Goal: Information Seeking & Learning: Learn about a topic

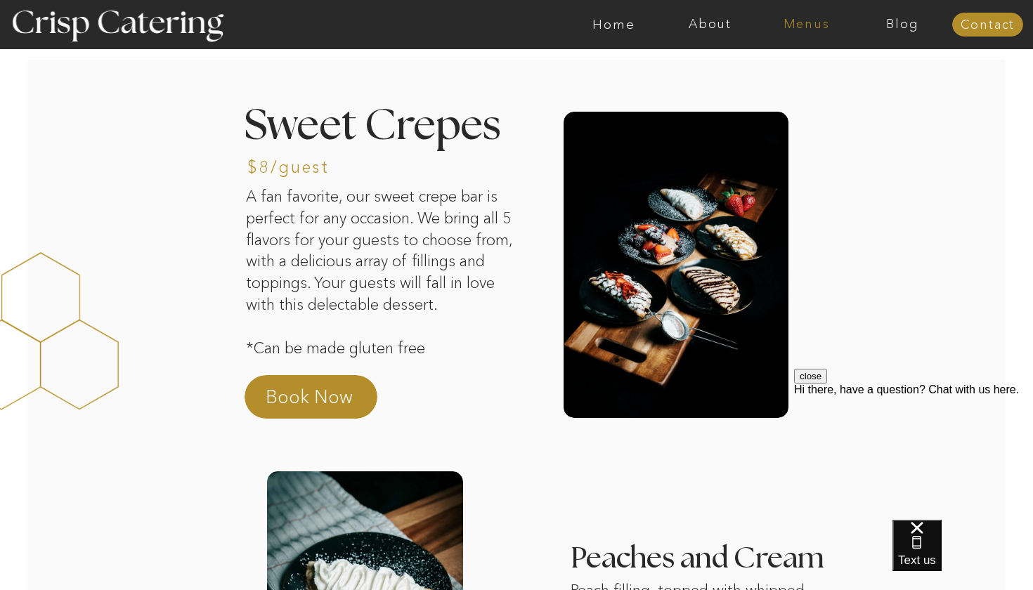
click at [800, 29] on nav "Menus" at bounding box center [806, 25] width 96 height 14
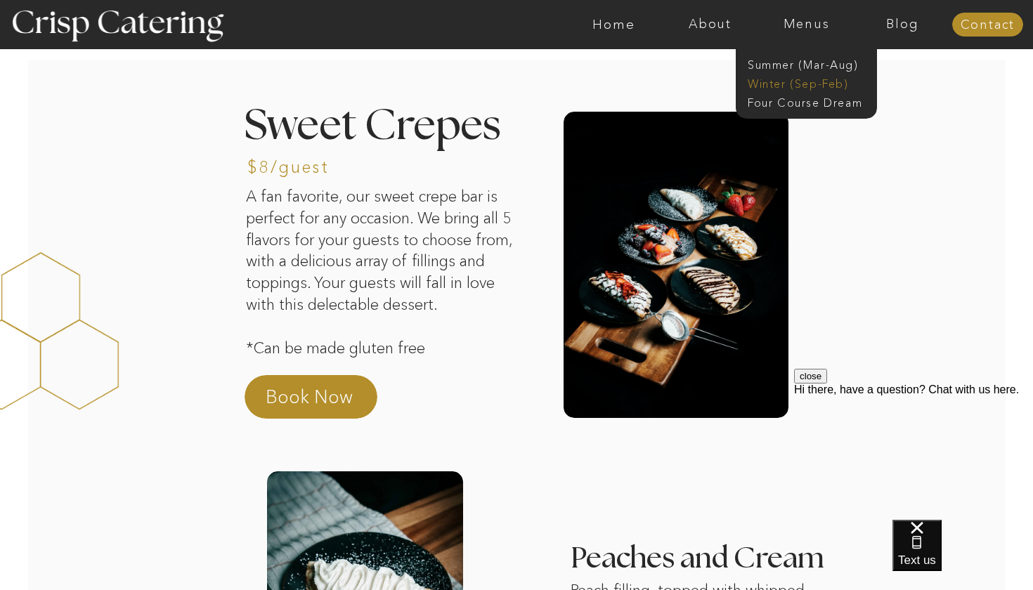
click at [800, 85] on nav "Winter (Sep-Feb)" at bounding box center [805, 82] width 115 height 13
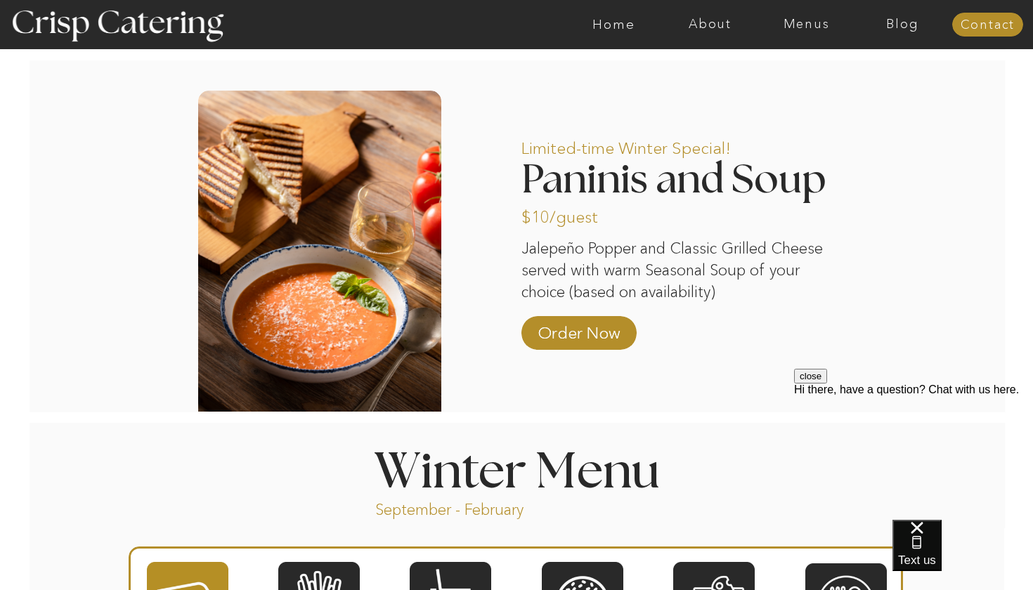
scroll to position [1152, 0]
click at [807, 21] on nav "Menus" at bounding box center [806, 25] width 96 height 14
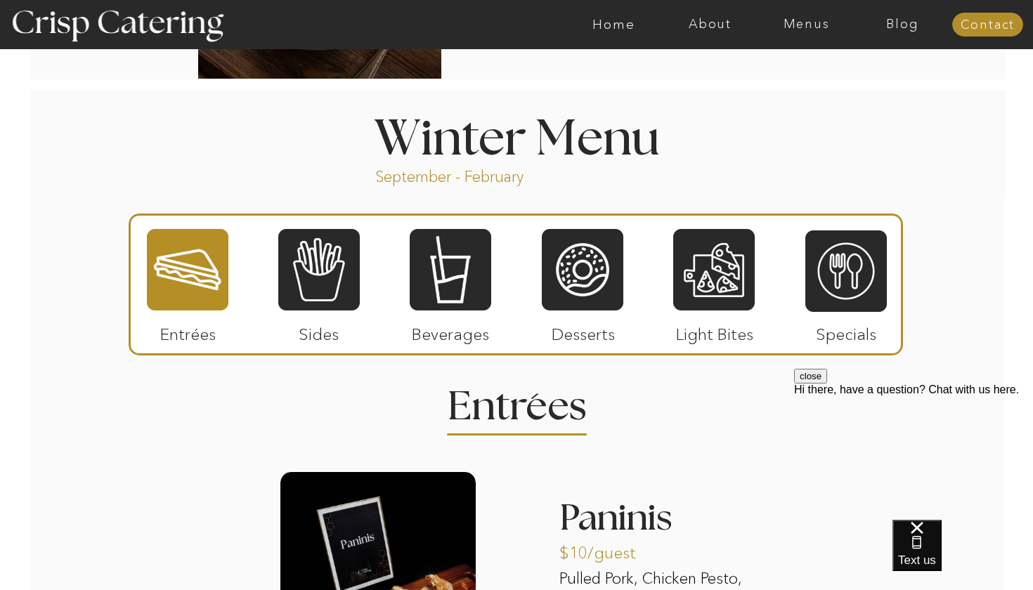
scroll to position [1504, 0]
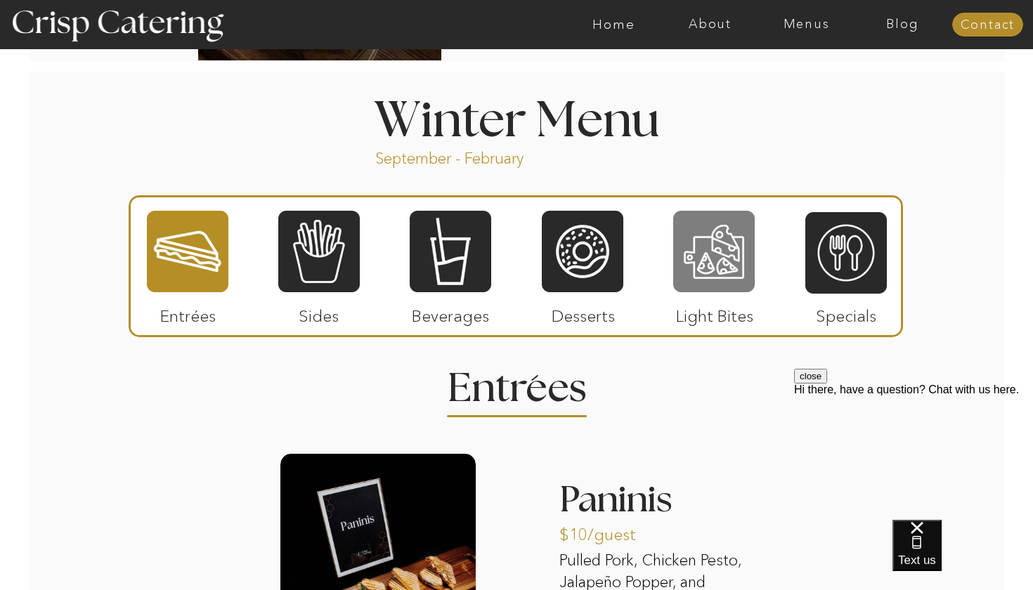
click at [739, 240] on div at bounding box center [714, 251] width 82 height 84
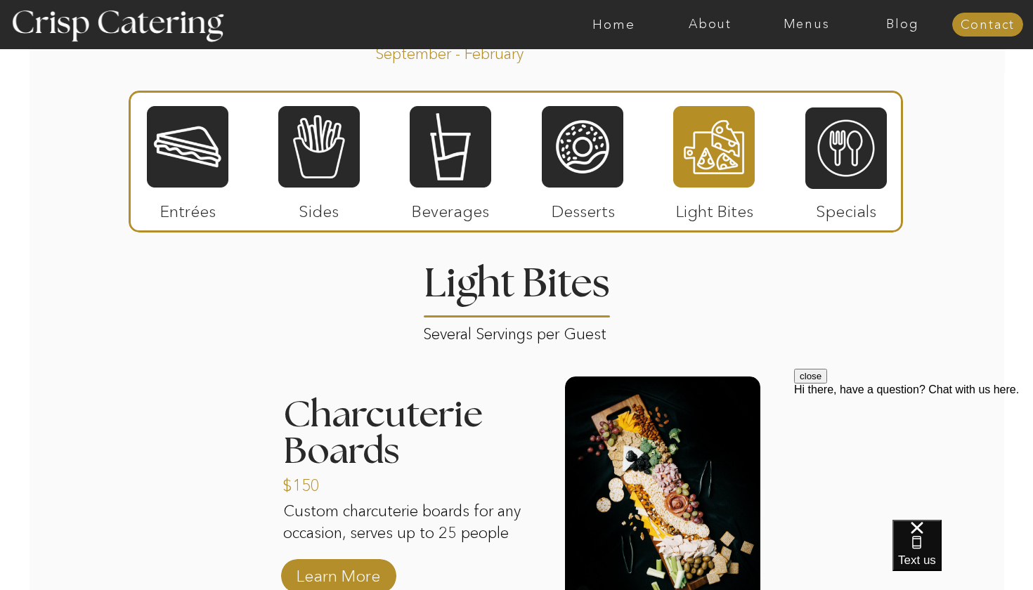
scroll to position [1609, 0]
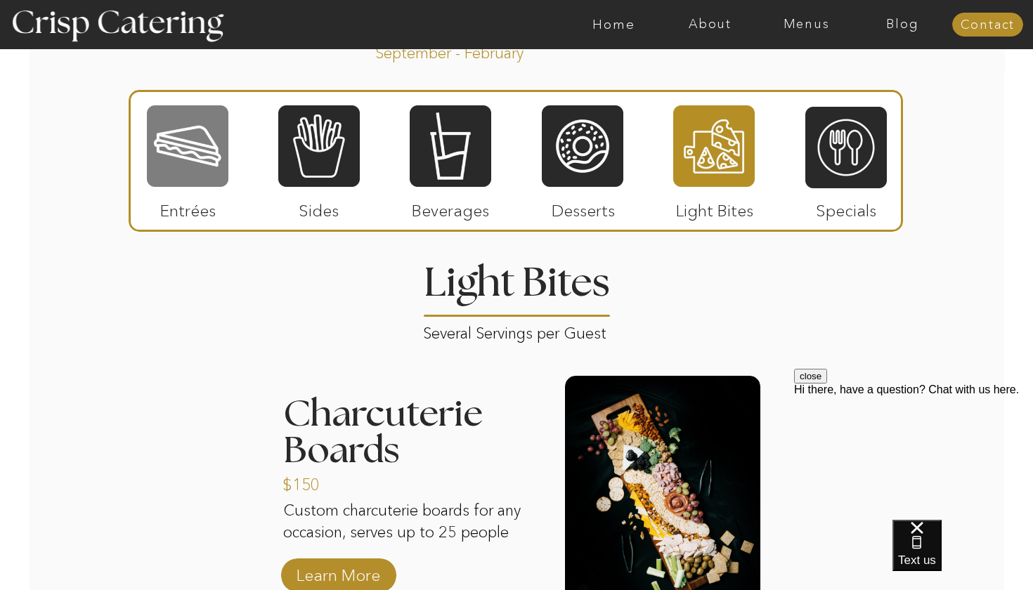
click at [200, 108] on div at bounding box center [188, 146] width 82 height 84
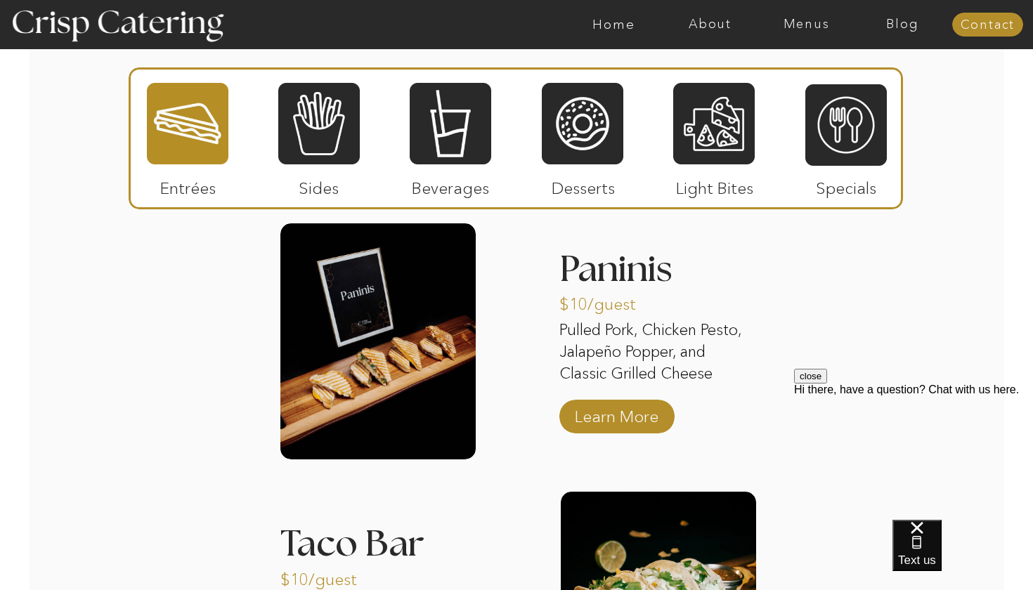
scroll to position [1737, 0]
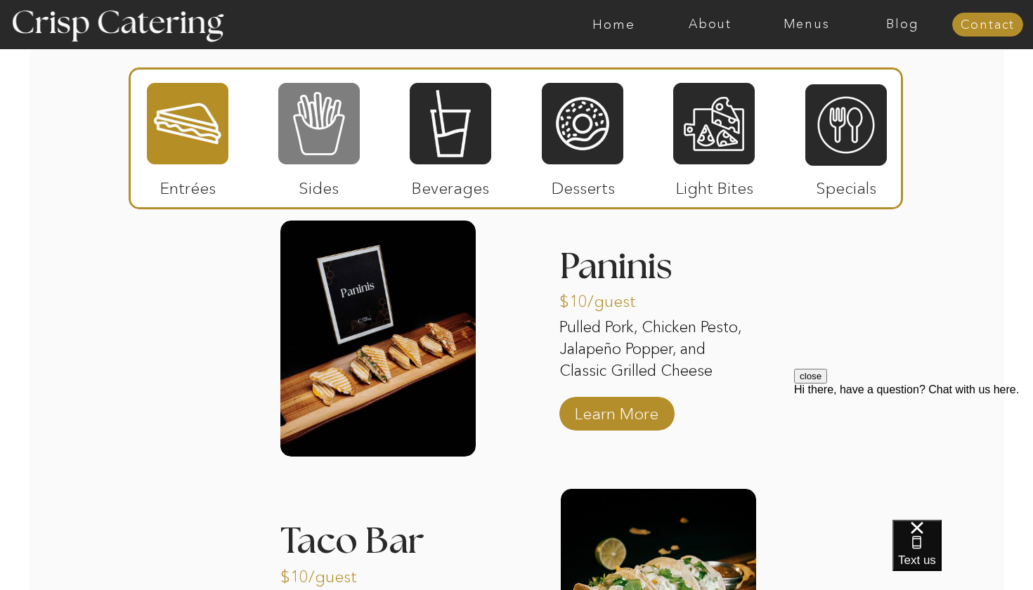
click at [353, 160] on div at bounding box center [319, 124] width 82 height 84
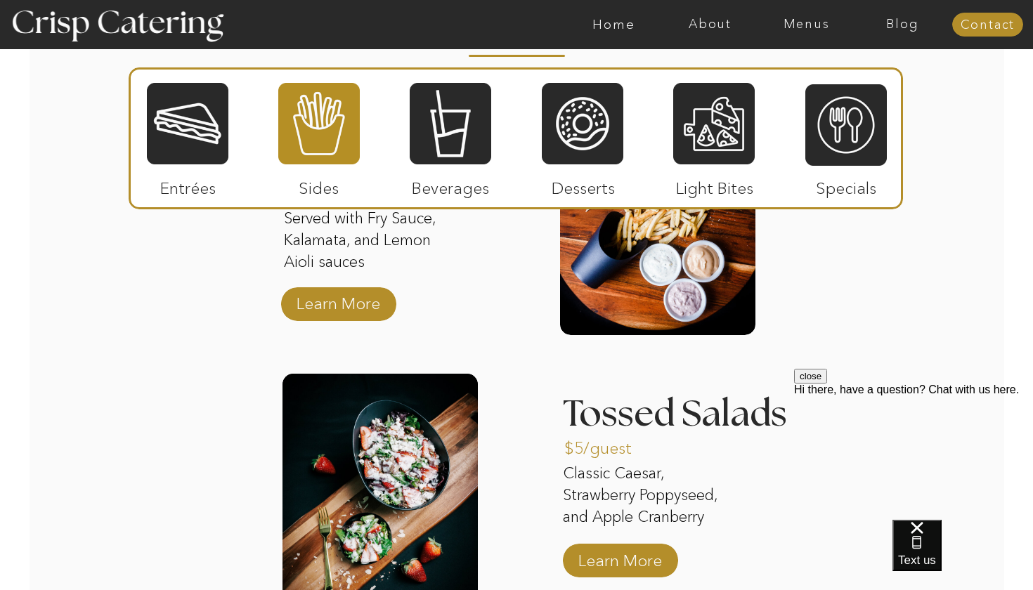
scroll to position [2036, 0]
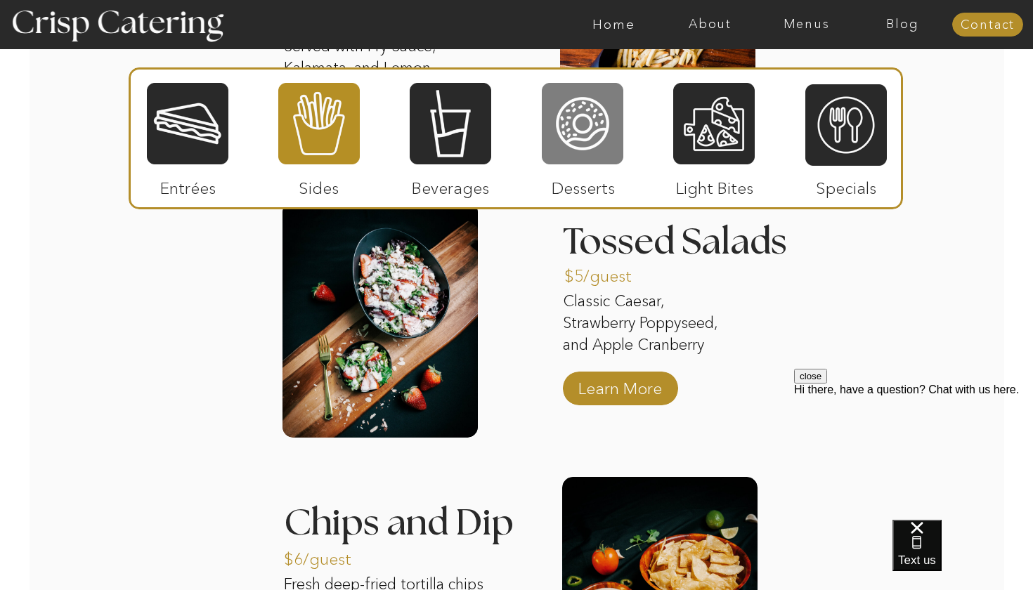
click at [578, 122] on div at bounding box center [583, 124] width 82 height 84
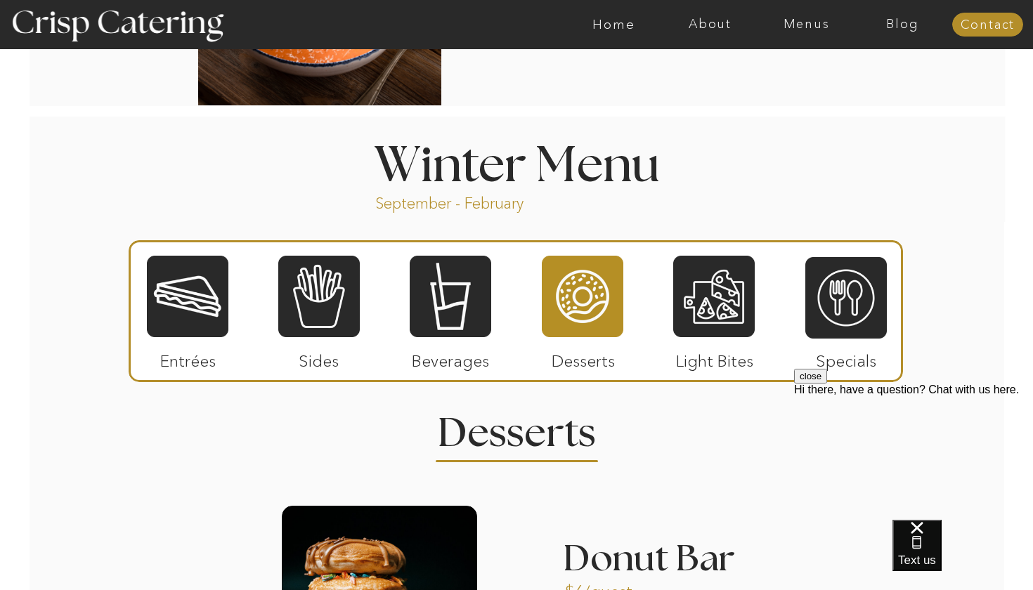
scroll to position [1462, 0]
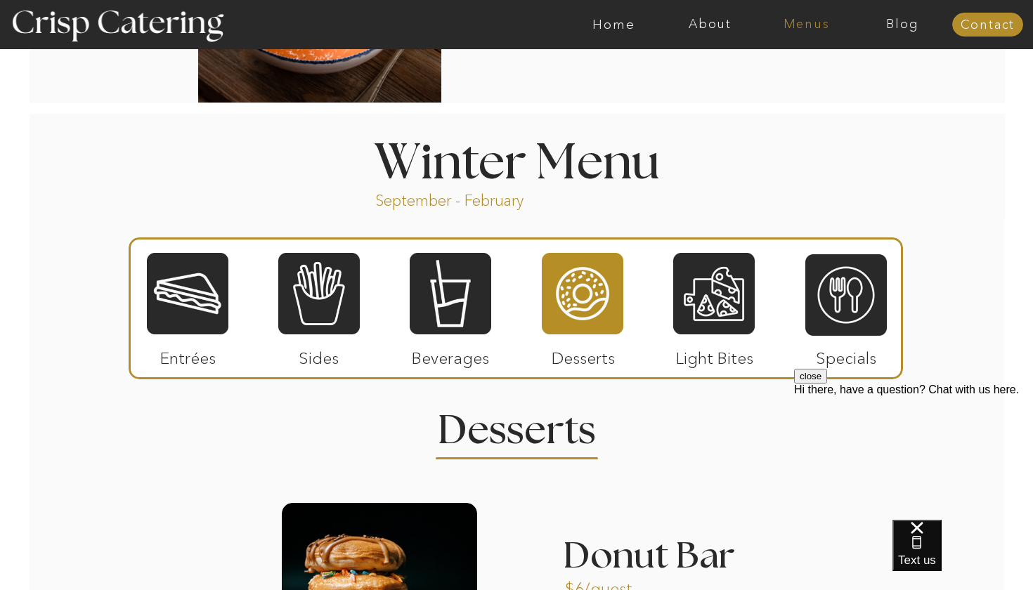
click at [808, 27] on nav "Menus" at bounding box center [806, 25] width 96 height 14
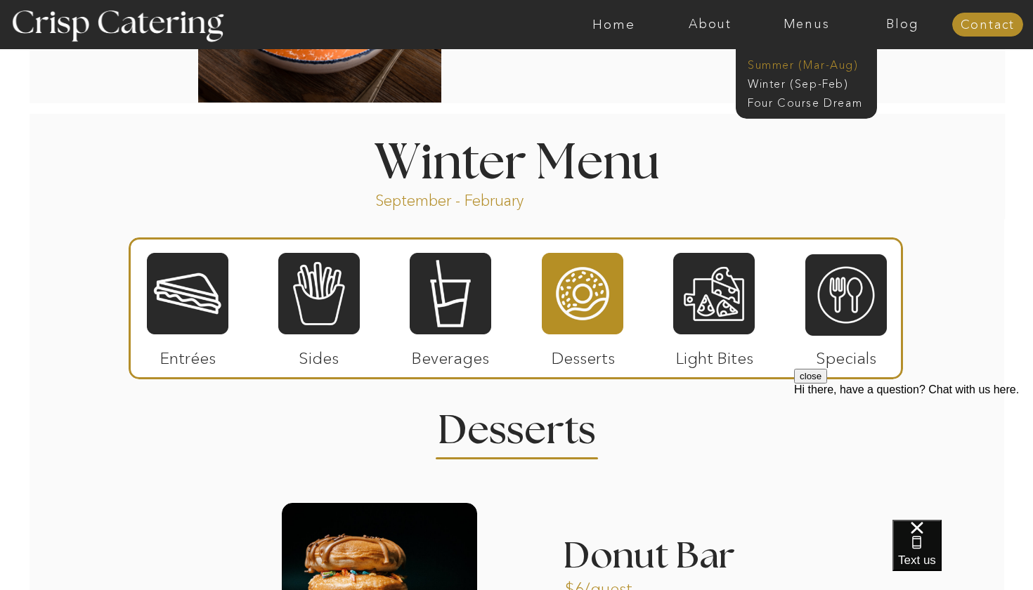
click at [788, 64] on nav "Summer (Mar-Aug)" at bounding box center [811, 63] width 126 height 13
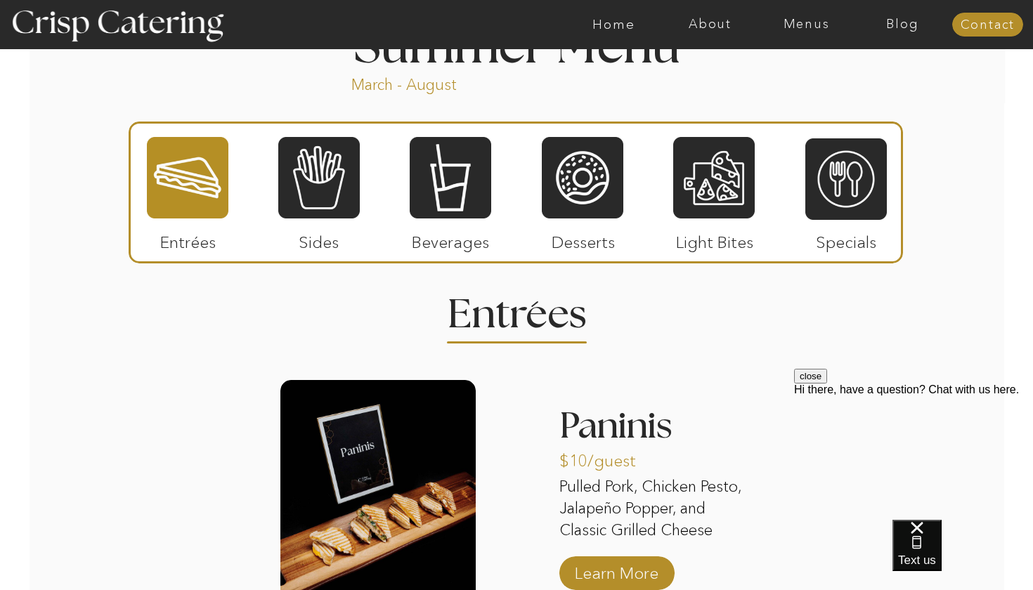
scroll to position [1207, 0]
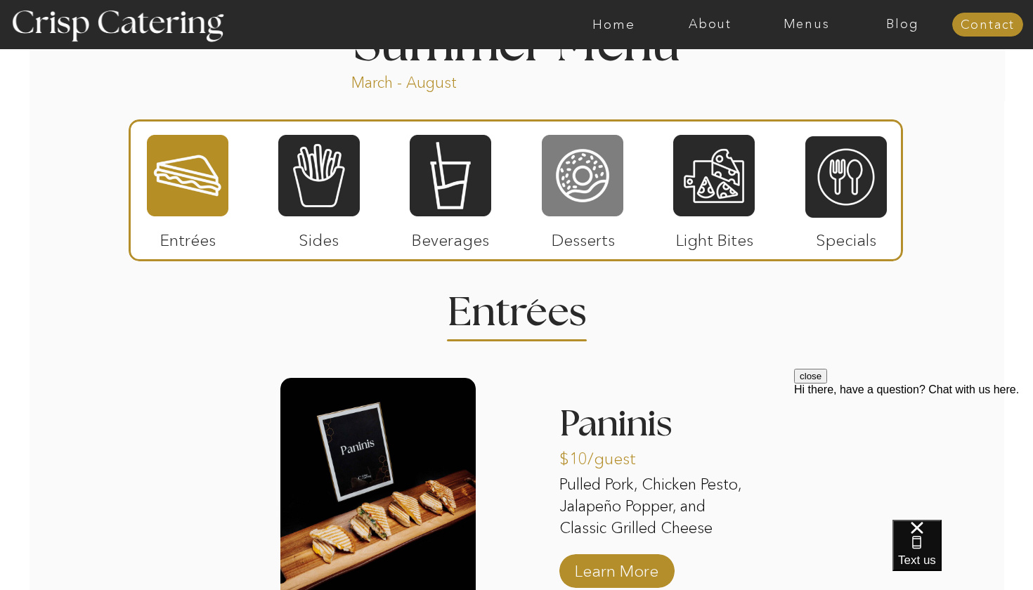
click at [619, 193] on div at bounding box center [583, 176] width 82 height 84
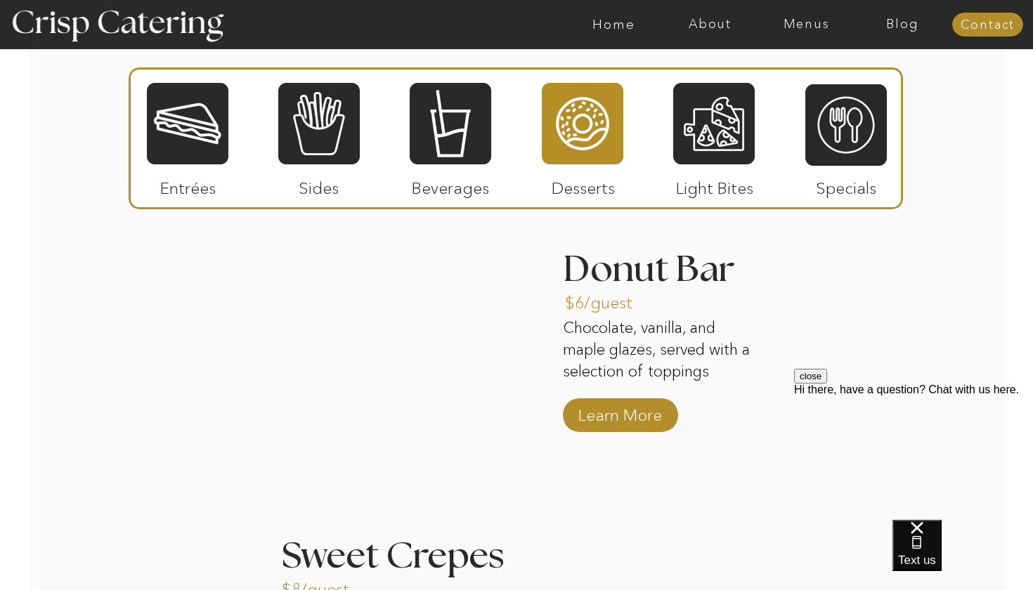
scroll to position [1367, 0]
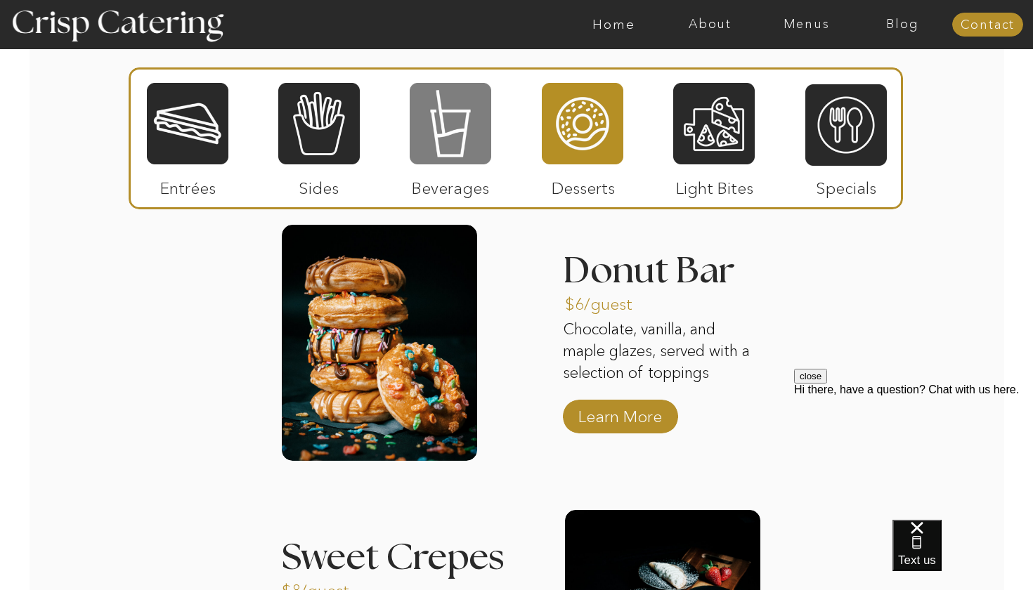
click at [455, 156] on div at bounding box center [451, 124] width 82 height 84
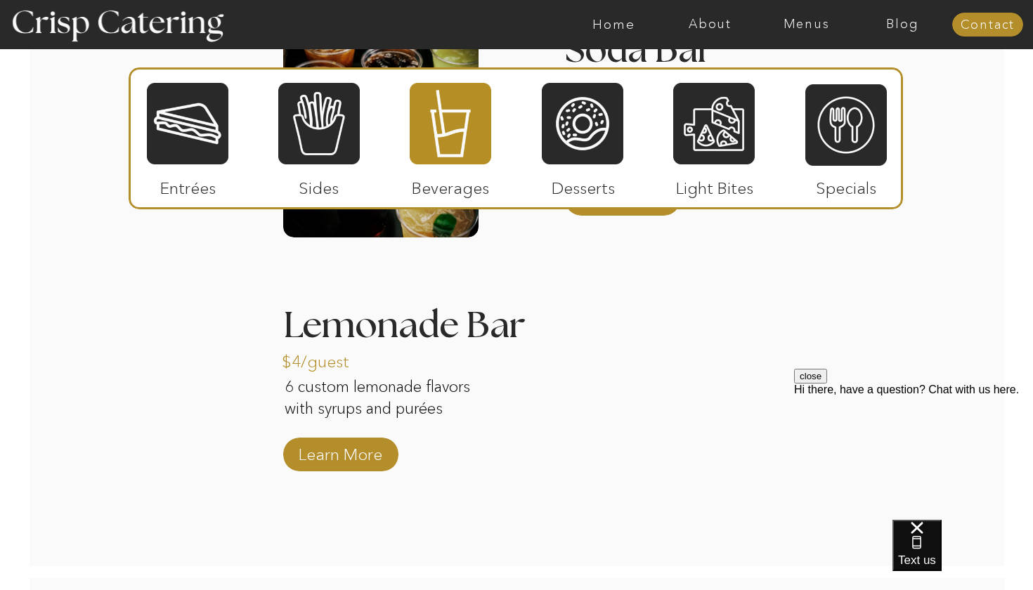
scroll to position [1594, 0]
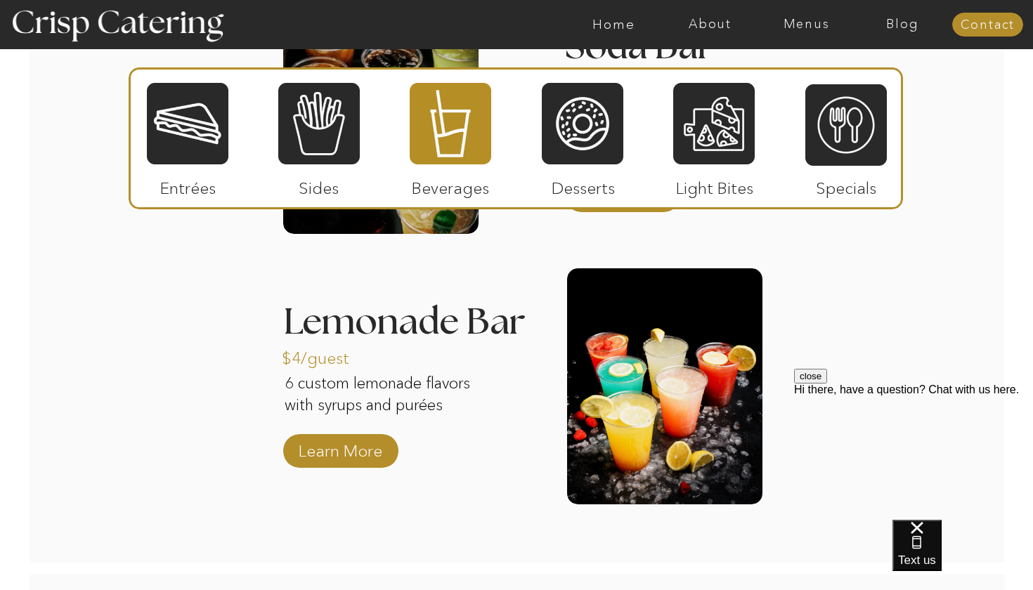
click at [342, 150] on div at bounding box center [319, 124] width 82 height 84
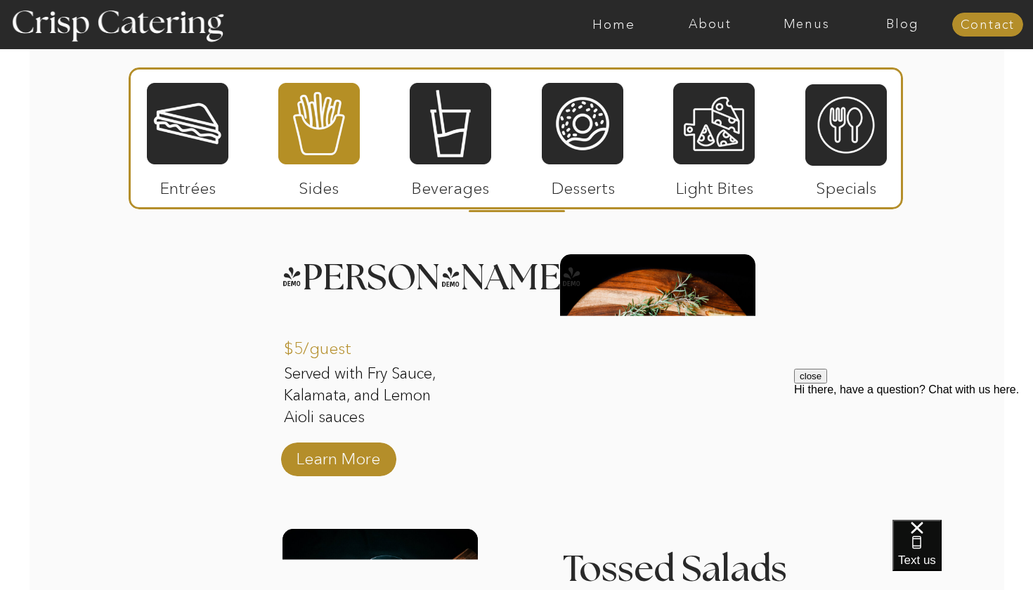
scroll to position [1333, 0]
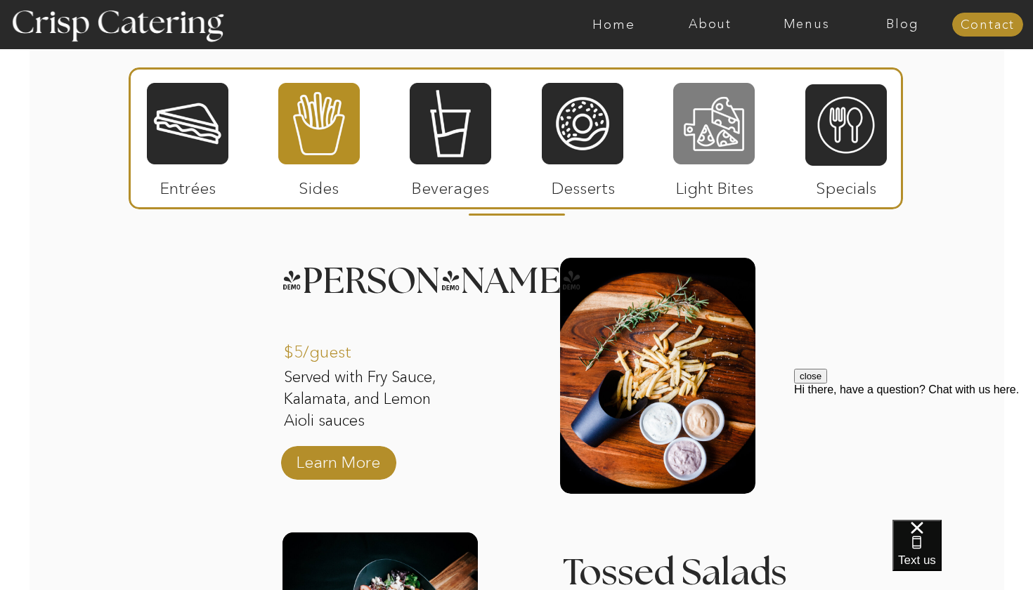
click at [694, 113] on div at bounding box center [714, 124] width 82 height 84
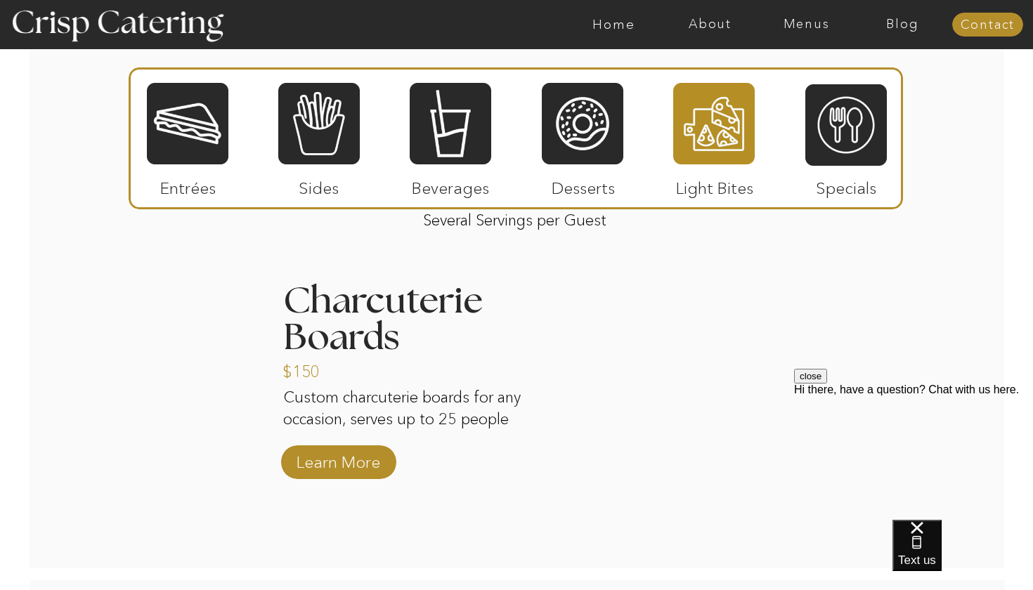
scroll to position [1354, 0]
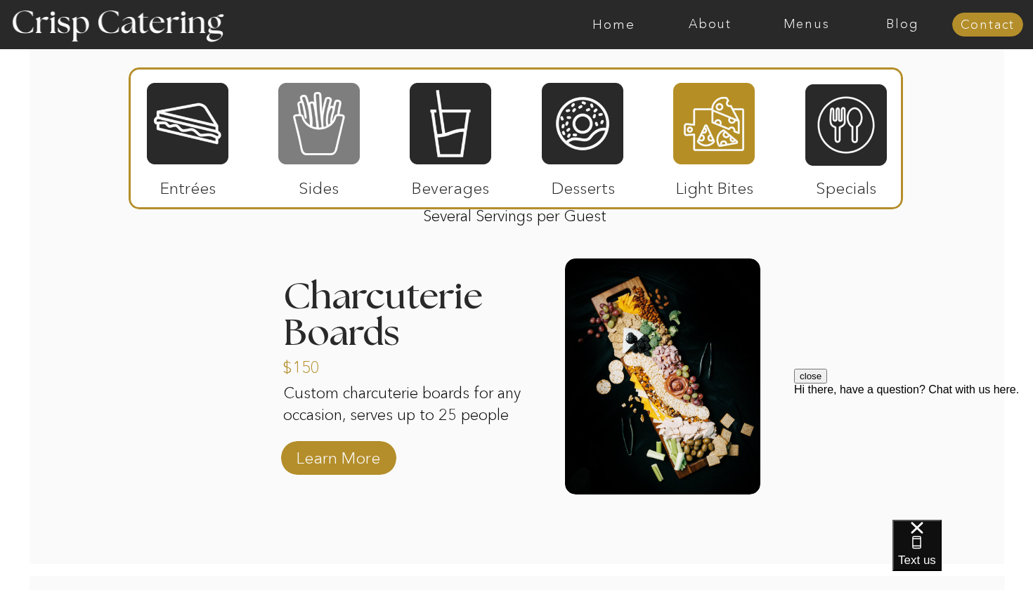
click at [337, 138] on div at bounding box center [319, 124] width 82 height 84
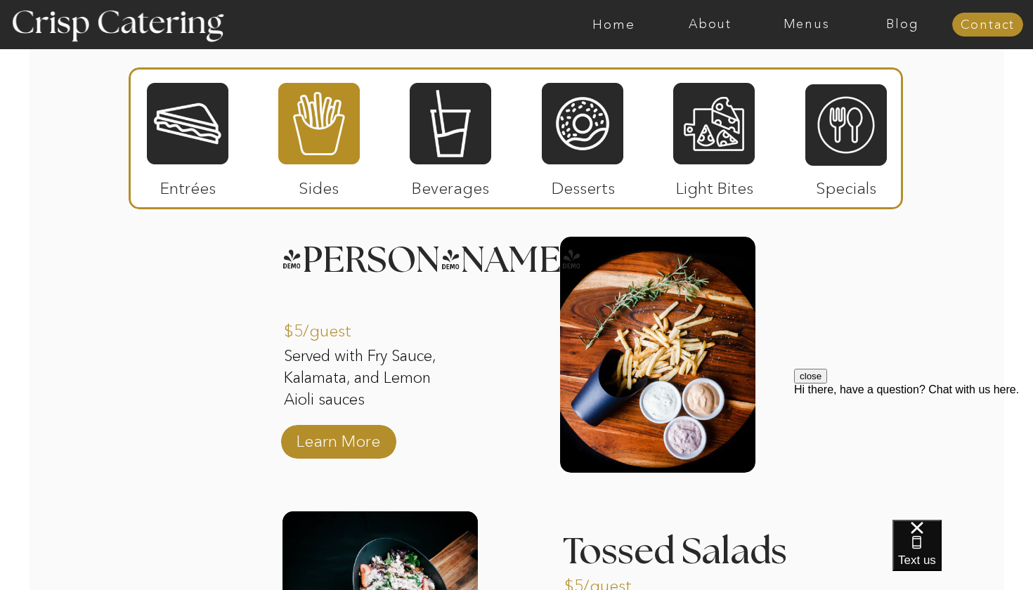
click at [827, 384] on button "close" at bounding box center [810, 376] width 33 height 15
click at [996, 427] on div "About Home Menus Contact Blog About Crisp Crisp Cares Reviews faq About Home Me…" at bounding box center [516, 396] width 1033 height 3501
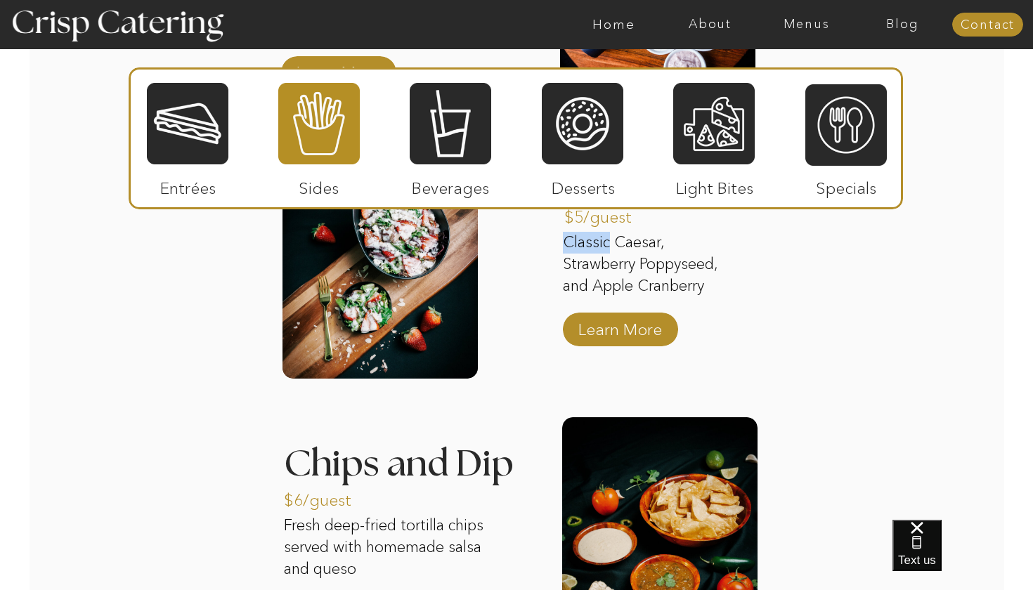
click at [900, 338] on div "About Home Menus Contact Blog About Crisp Crisp Cares Reviews faq About Home Me…" at bounding box center [516, 27] width 1033 height 3501
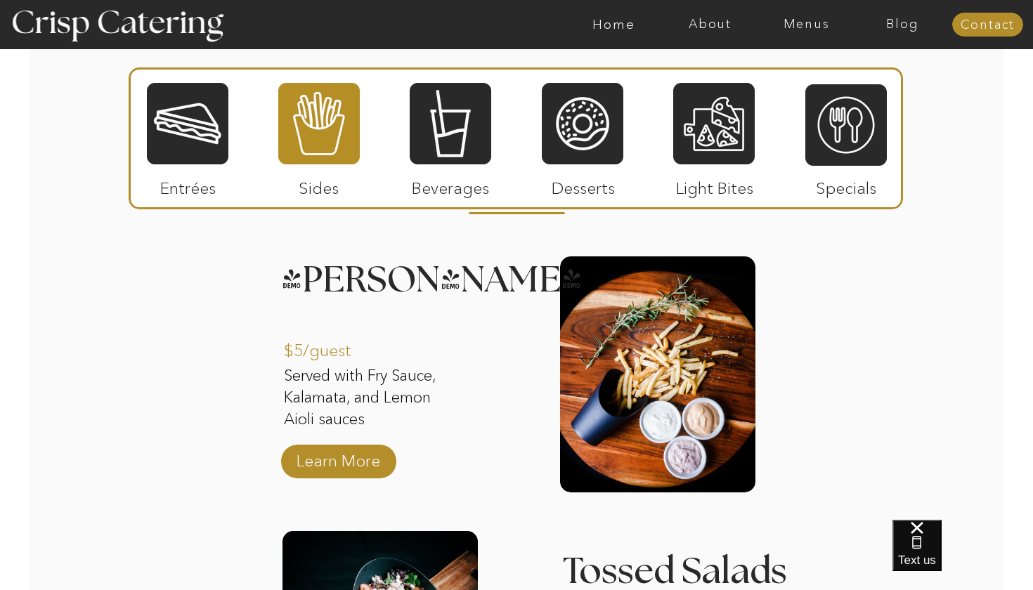
scroll to position [1344, 0]
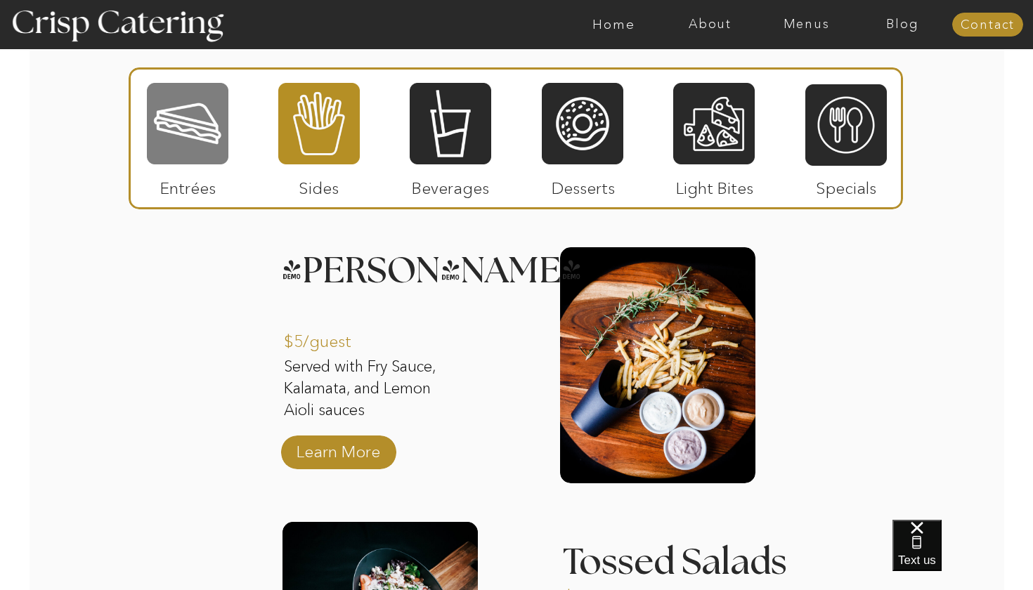
click at [213, 119] on div at bounding box center [188, 124] width 82 height 84
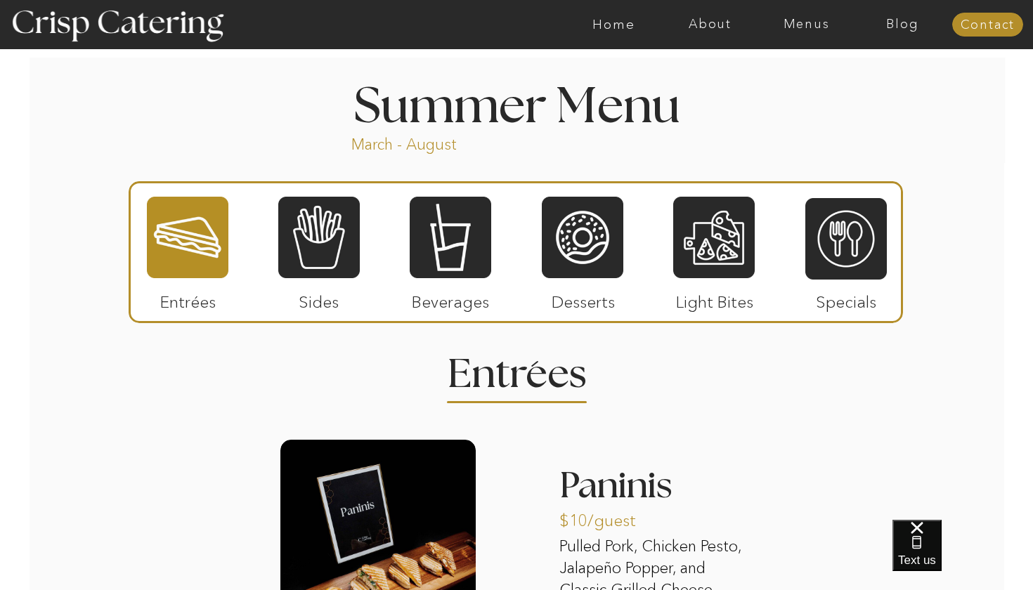
scroll to position [1169, 0]
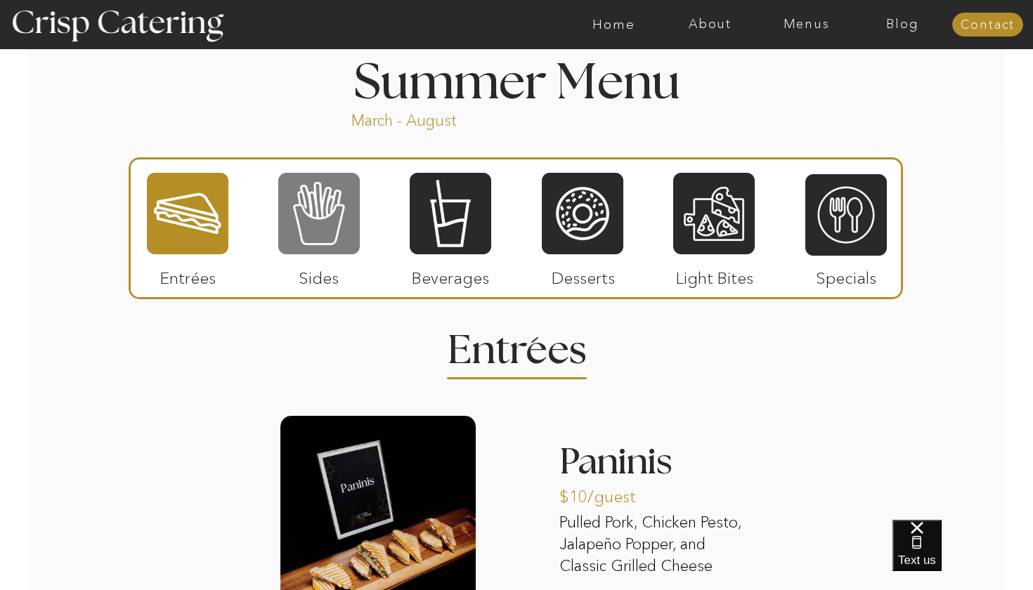
click at [296, 228] on div at bounding box center [319, 213] width 82 height 84
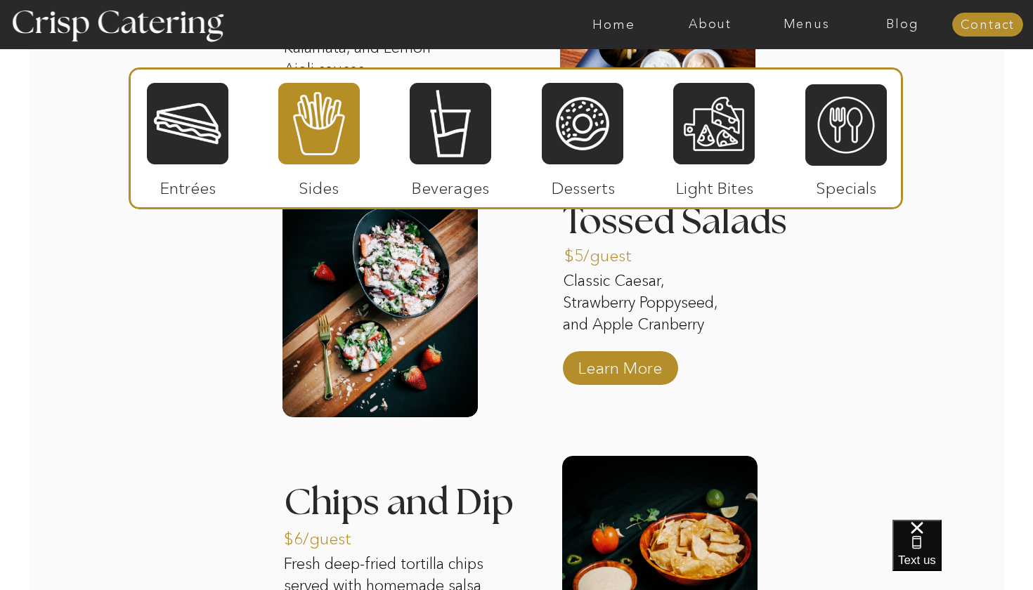
scroll to position [1671, 0]
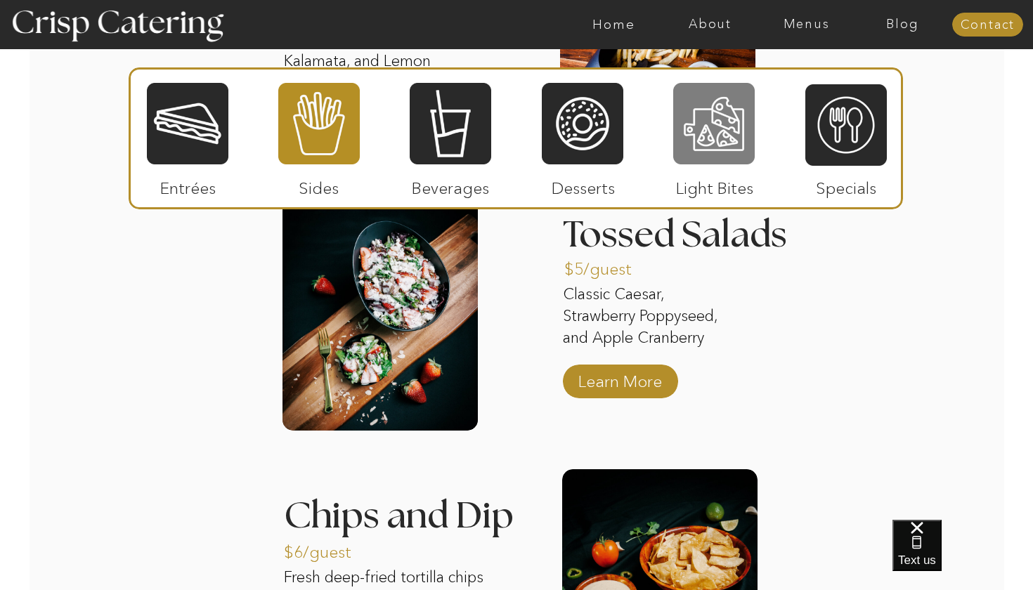
click at [739, 136] on div at bounding box center [714, 124] width 82 height 84
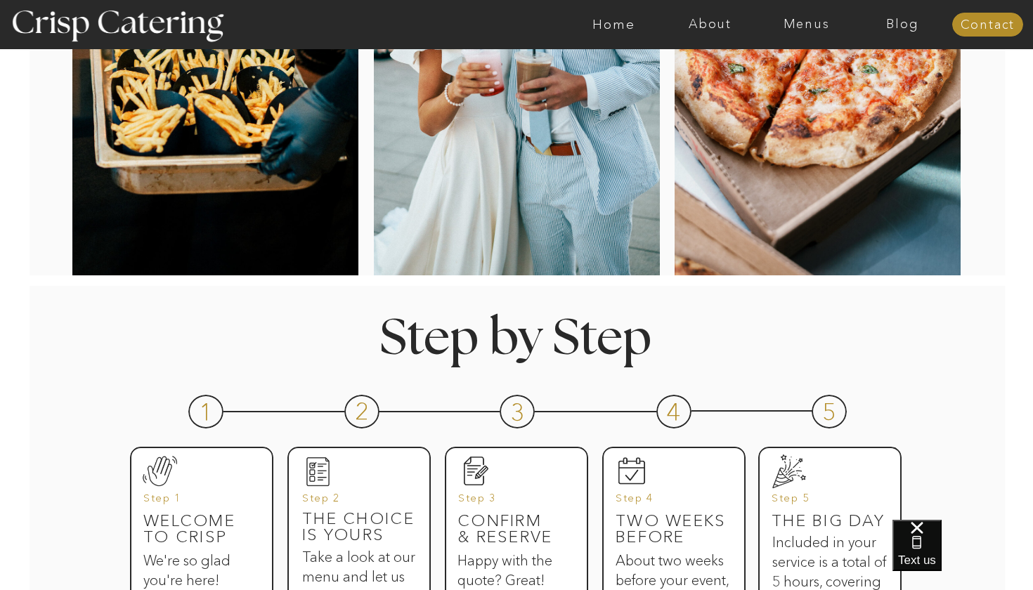
scroll to position [343, 0]
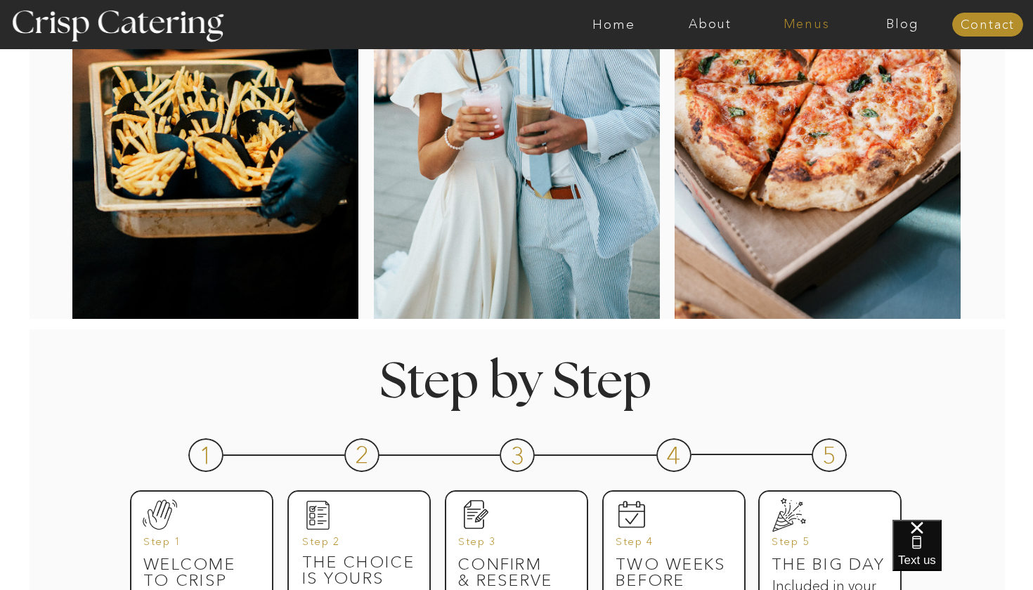
click at [811, 18] on nav "Menus" at bounding box center [806, 25] width 96 height 14
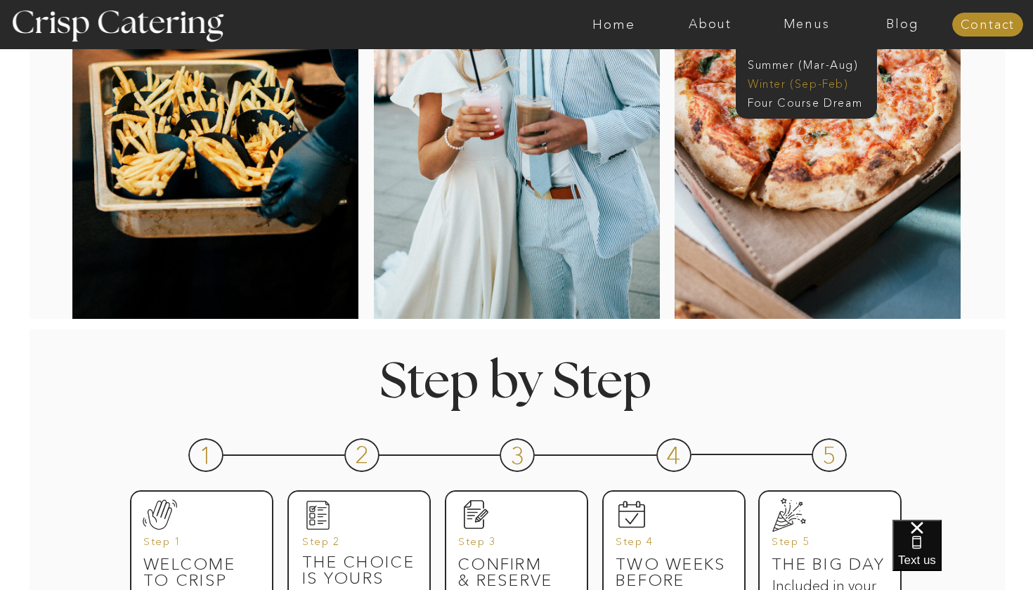
click at [807, 80] on nav "Winter (Sep-Feb)" at bounding box center [805, 82] width 115 height 13
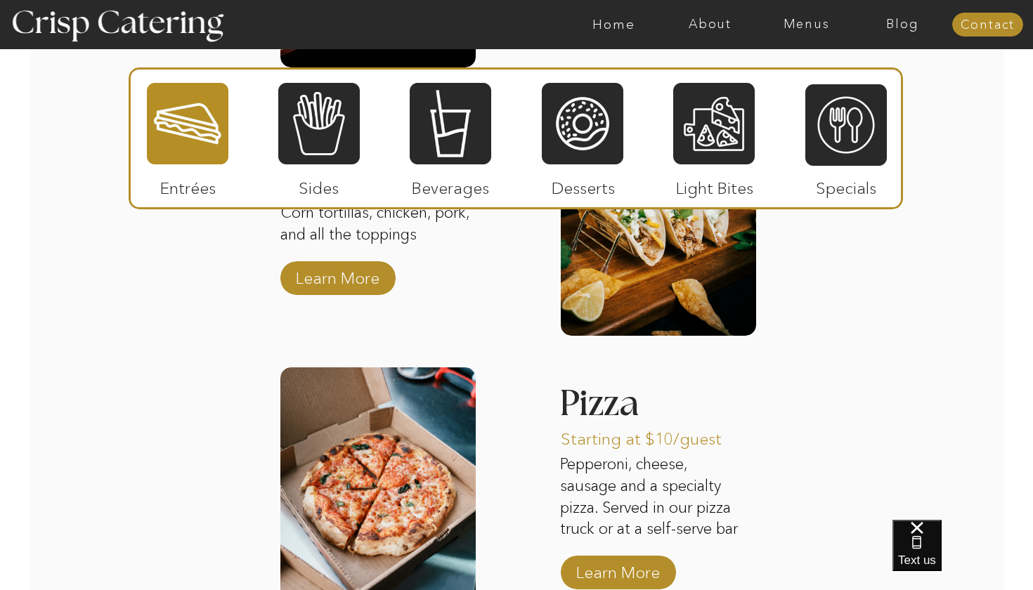
scroll to position [2117, 0]
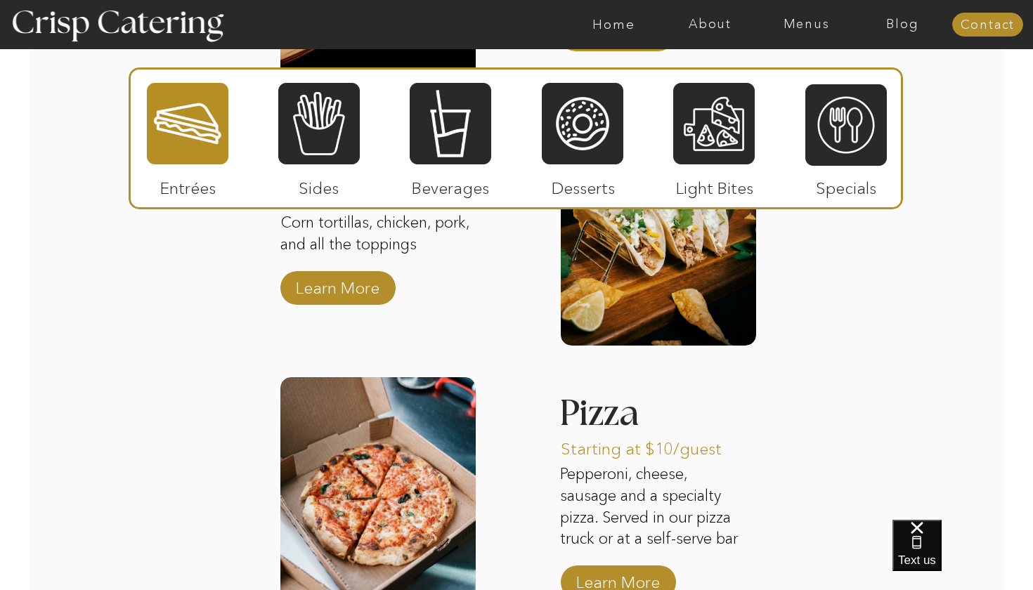
click at [324, 166] on p "Sides" at bounding box center [318, 184] width 93 height 41
click at [325, 146] on div at bounding box center [319, 124] width 82 height 84
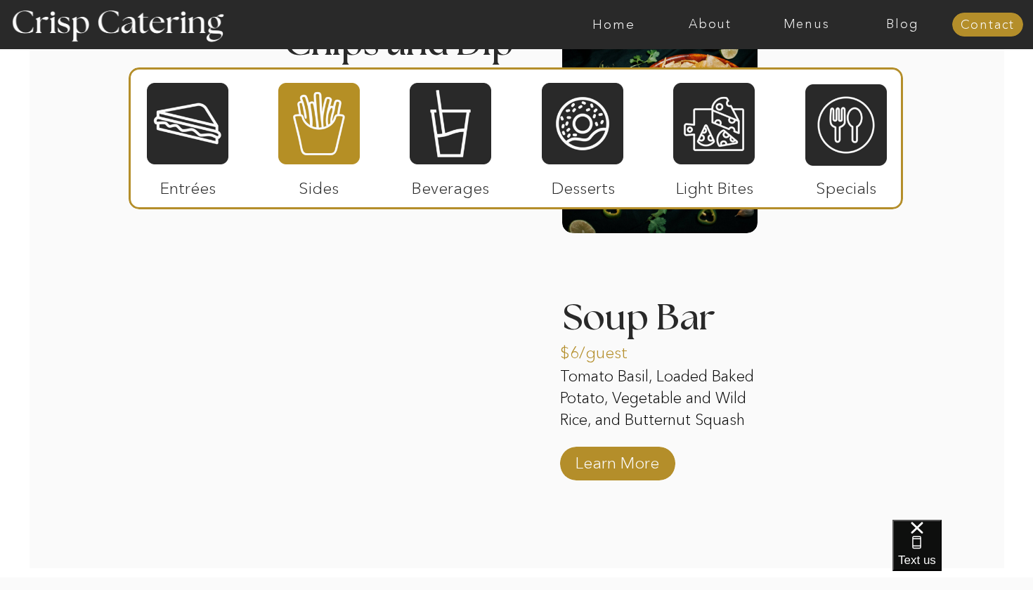
scroll to position [2509, 0]
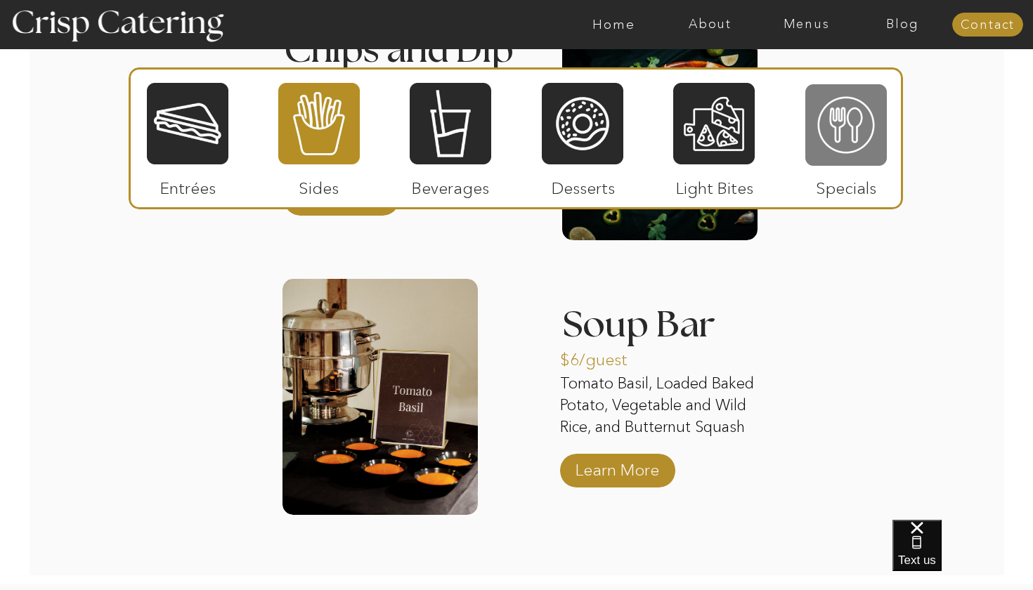
click at [873, 126] on div at bounding box center [846, 125] width 82 height 84
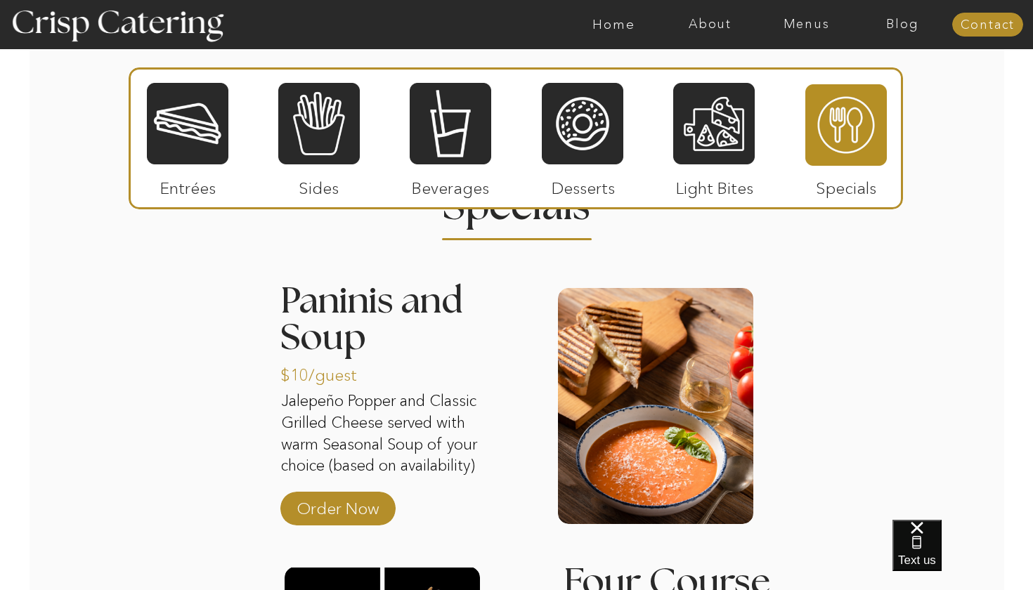
scroll to position [1684, 0]
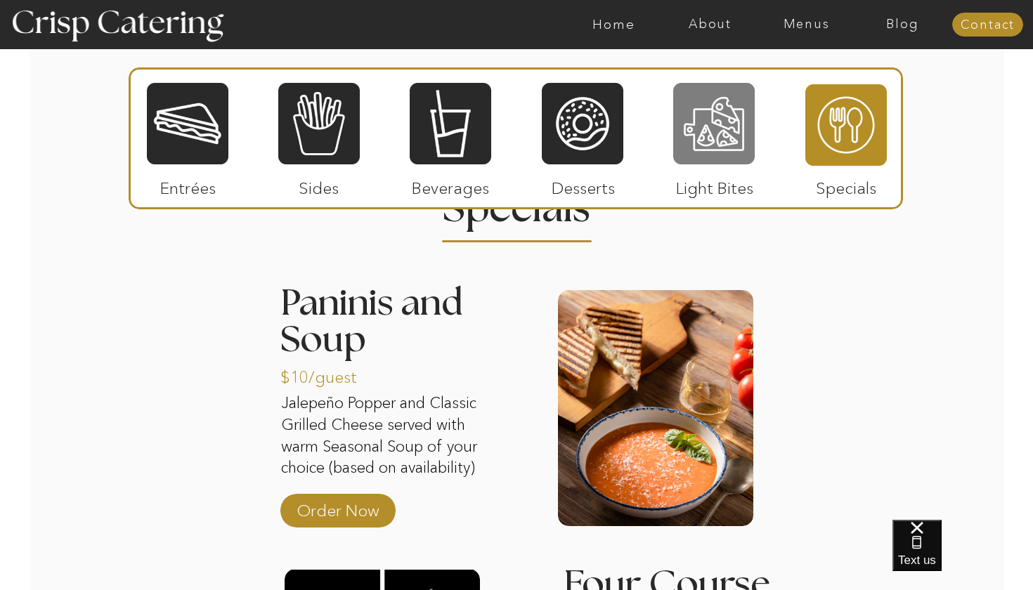
click at [729, 142] on div at bounding box center [714, 124] width 82 height 84
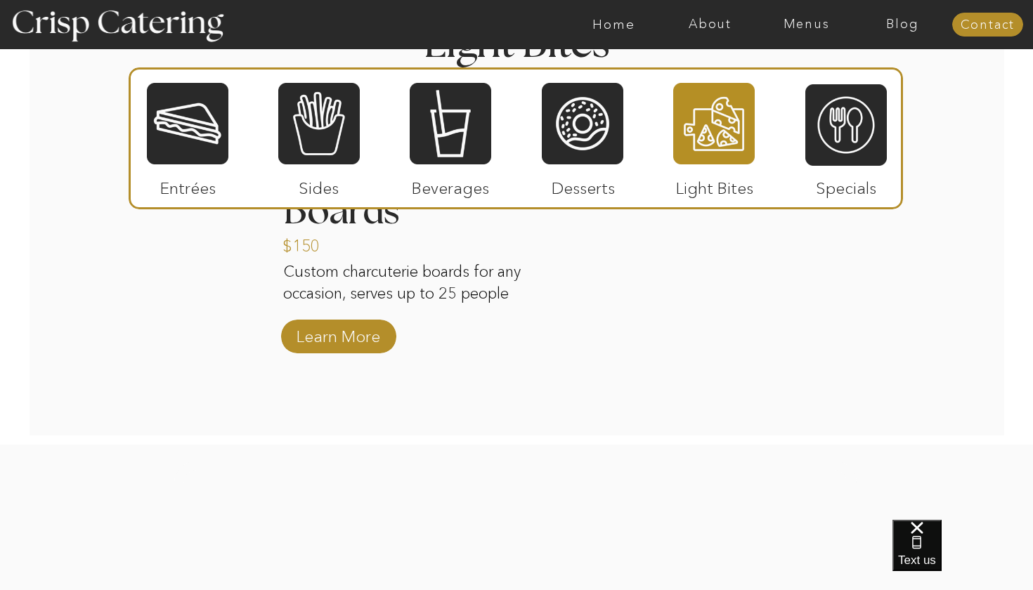
scroll to position [1833, 0]
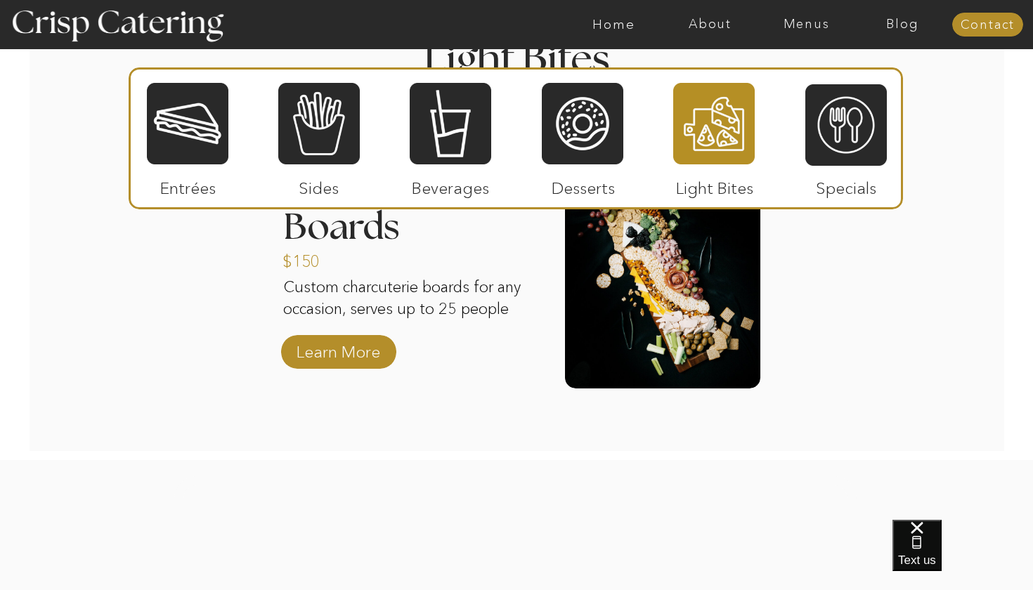
click at [376, 128] on div at bounding box center [516, 138] width 774 height 142
click at [321, 129] on div at bounding box center [319, 124] width 82 height 84
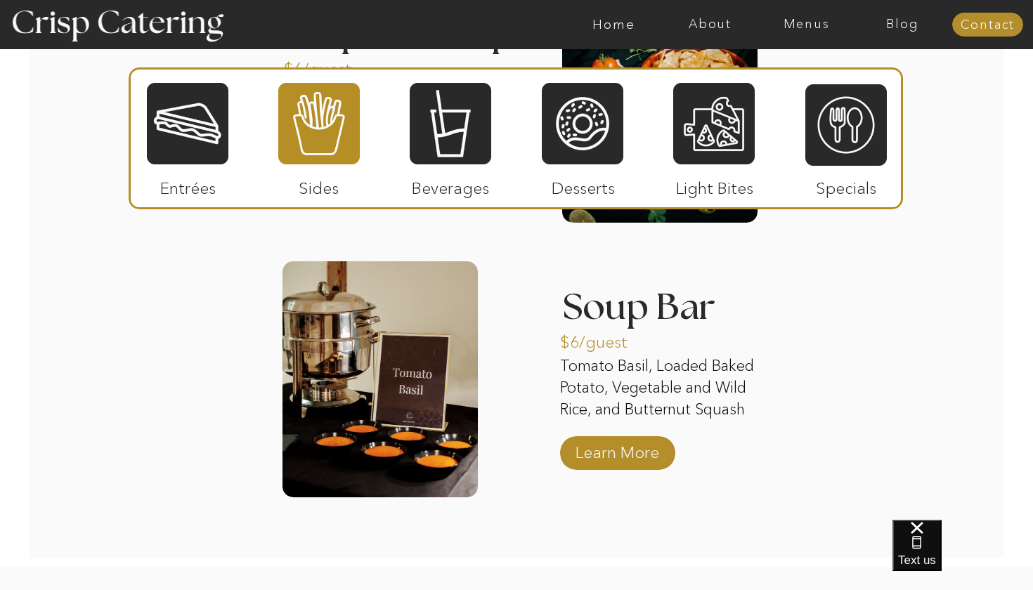
scroll to position [2524, 0]
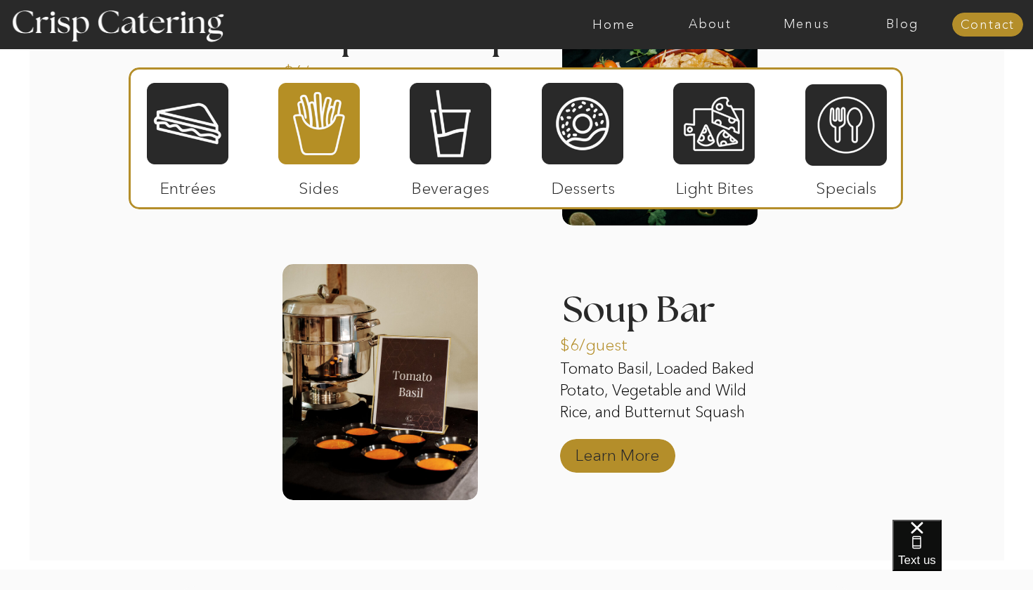
click at [590, 452] on p "Learn More" at bounding box center [617, 451] width 93 height 41
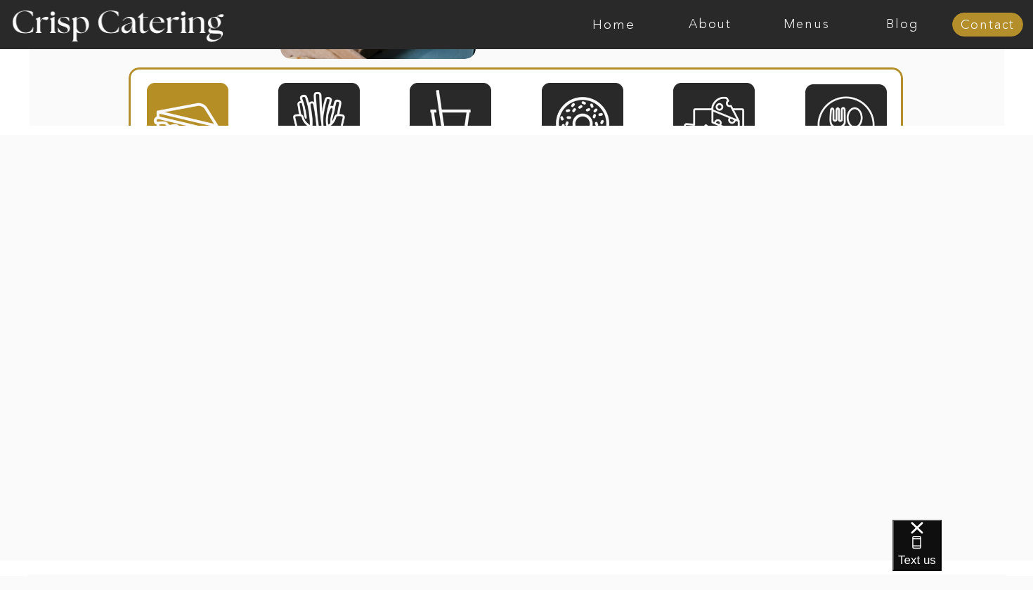
scroll to position [2675, 0]
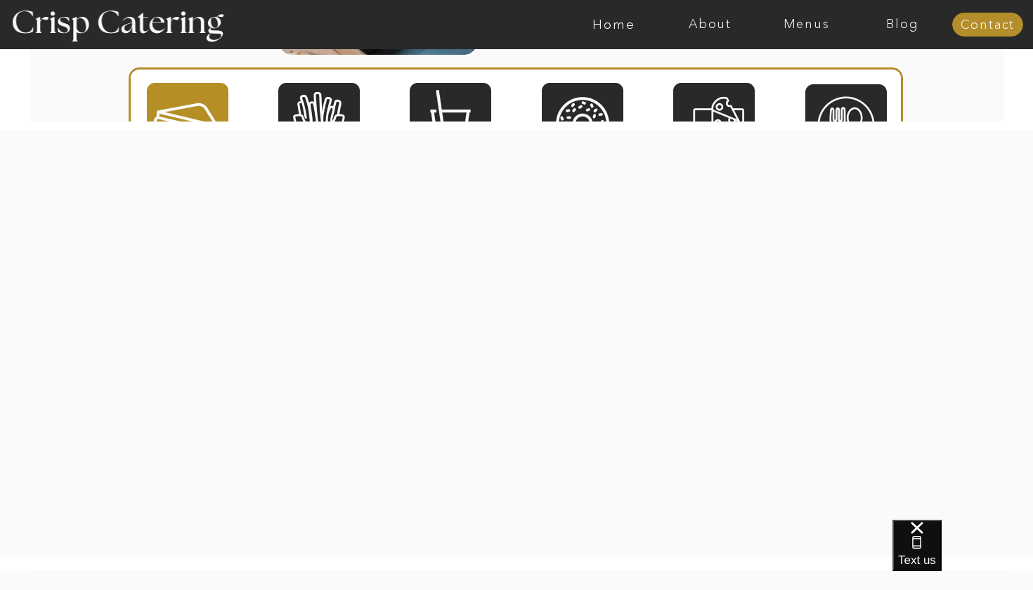
click at [437, 295] on div at bounding box center [515, 343] width 682 height 393
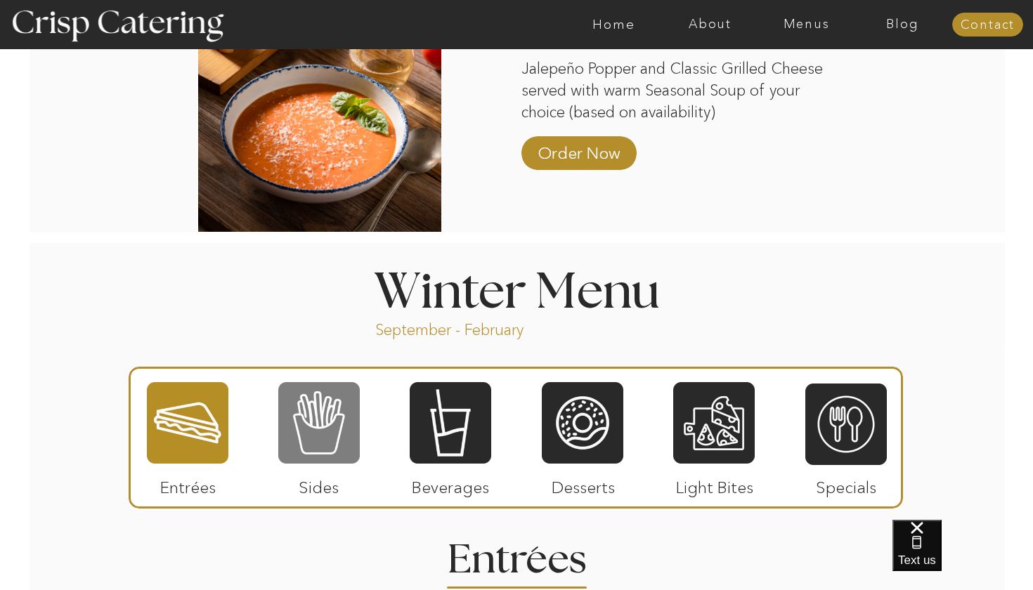
click at [301, 446] on div at bounding box center [319, 423] width 82 height 84
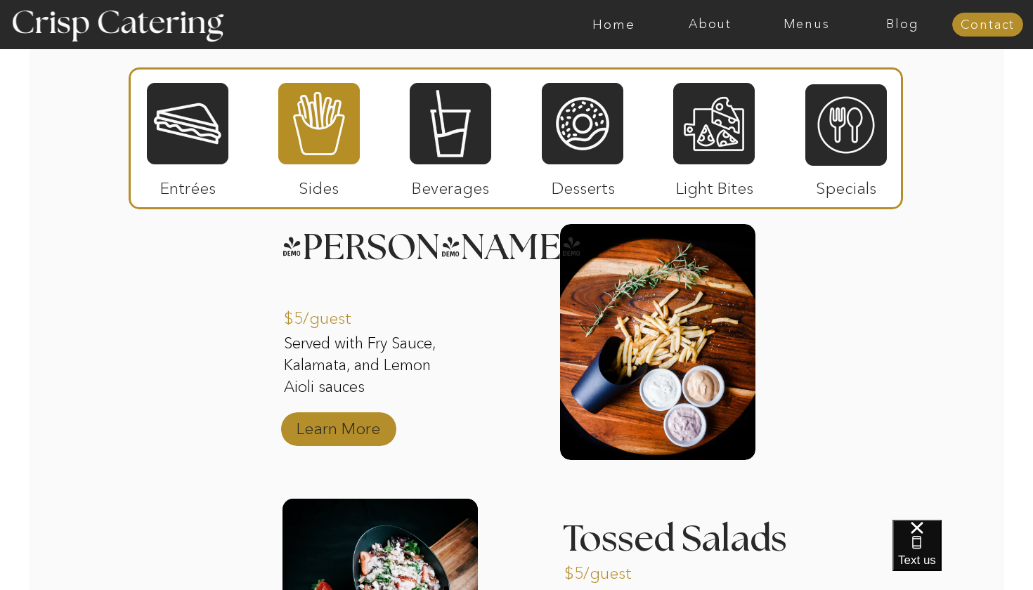
scroll to position [1742, 0]
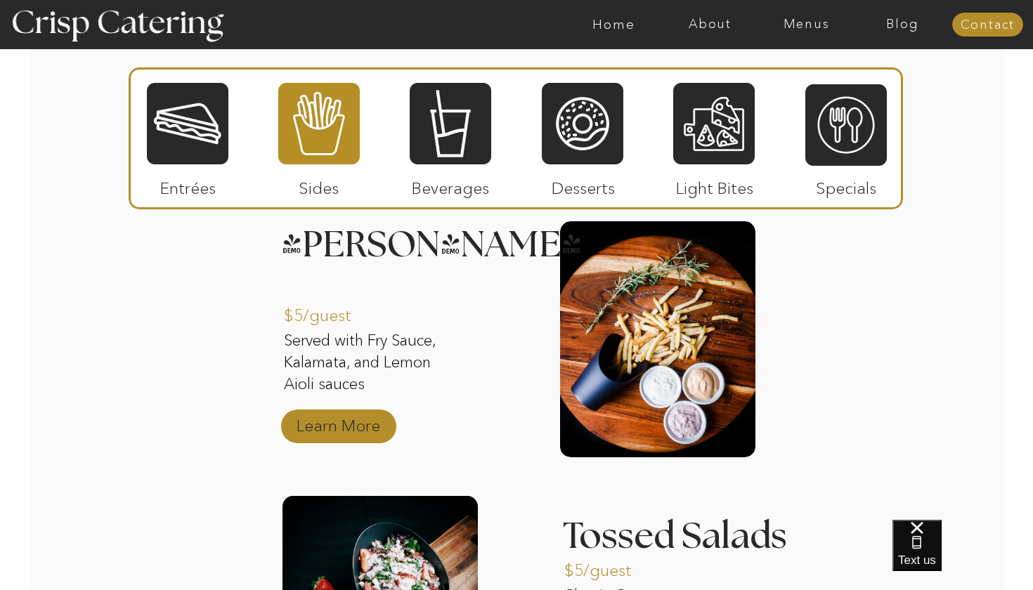
click at [320, 429] on p "Learn More" at bounding box center [338, 422] width 93 height 41
